Goal: Find specific page/section: Find specific page/section

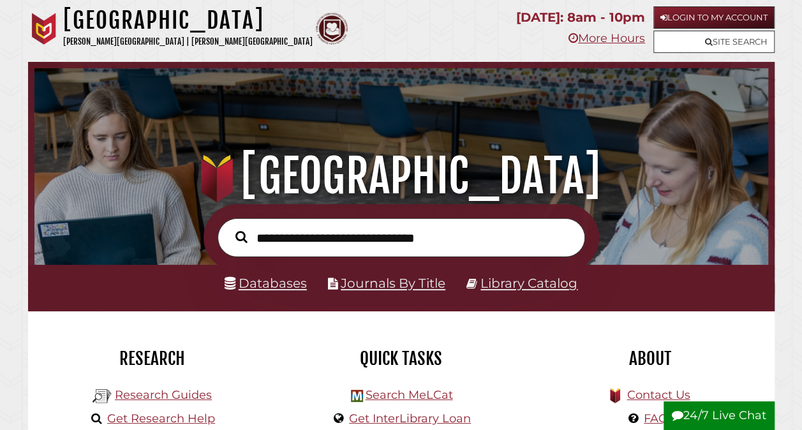
scroll to position [242, 727]
click at [283, 279] on link "Databases" at bounding box center [265, 282] width 82 height 15
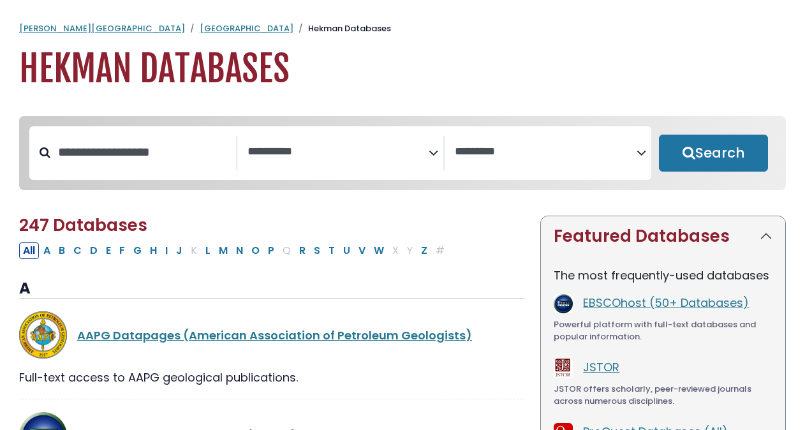
select select "Database Subject Filter"
select select "Database Vendors Filter"
click at [136, 257] on button "G" at bounding box center [137, 250] width 16 height 17
select select "Database Subject Filter"
select select "Database Vendors Filter"
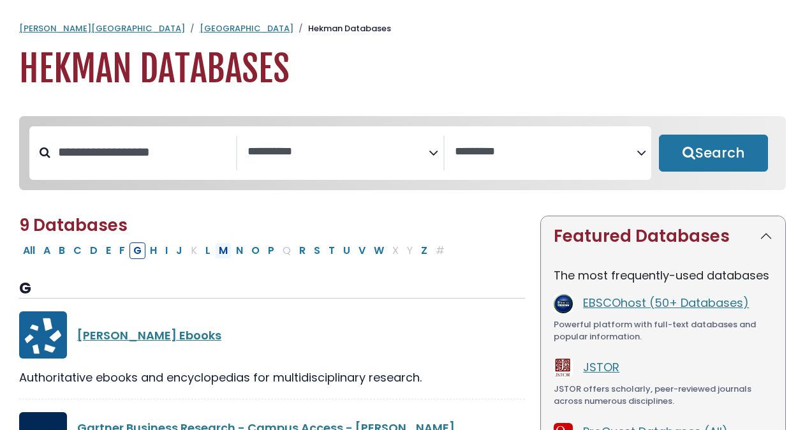
click at [221, 258] on button "M" at bounding box center [223, 250] width 17 height 17
select select "Database Subject Filter"
select select "Database Vendors Filter"
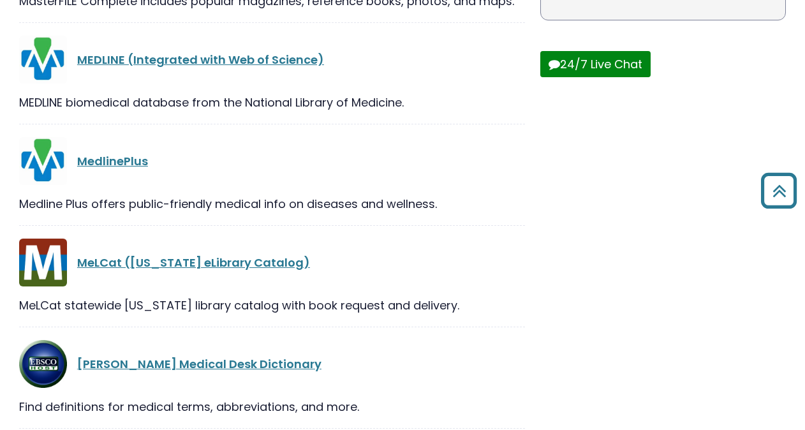
scroll to position [518, 0]
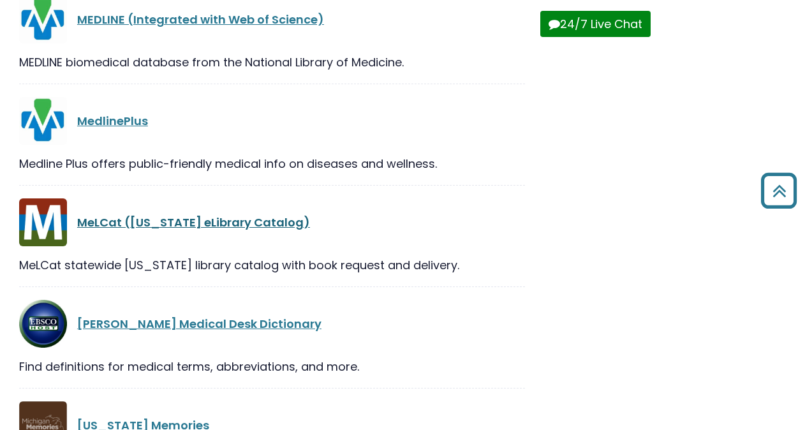
click at [136, 223] on link "MeLCat (Michigan eLibrary Catalog)" at bounding box center [193, 222] width 233 height 16
